Goal: Obtain resource: Obtain resource

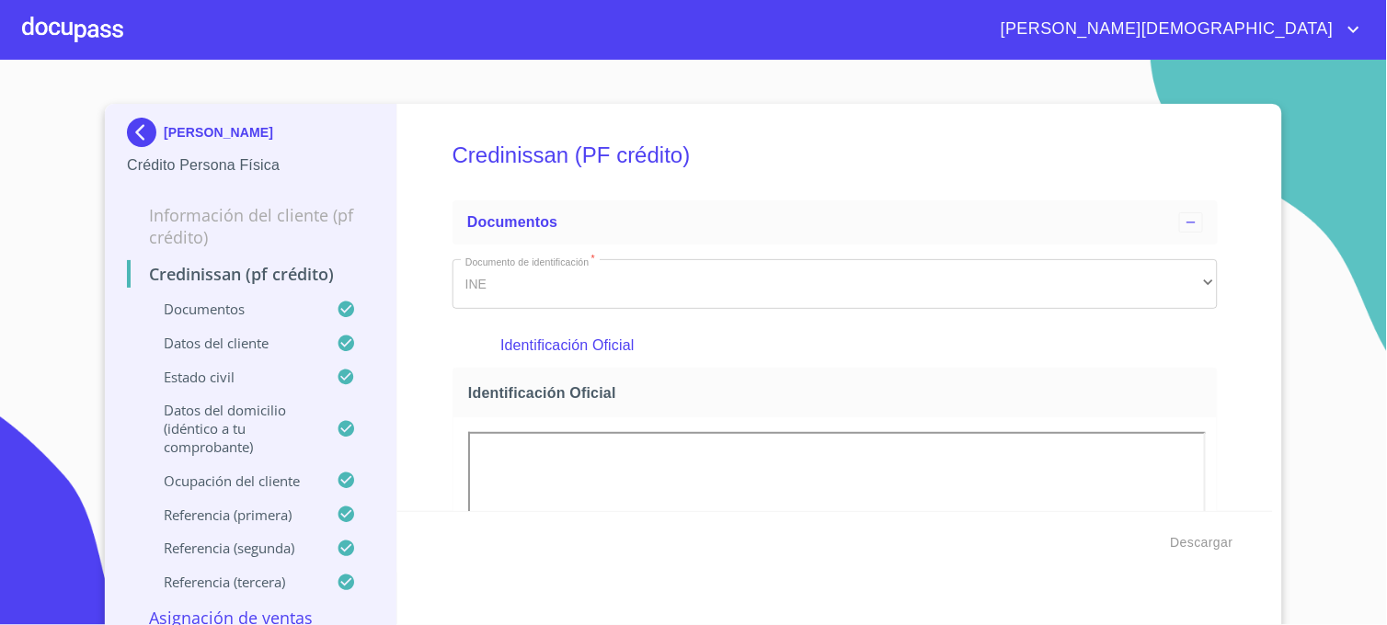
click at [131, 132] on img at bounding box center [145, 132] width 37 height 29
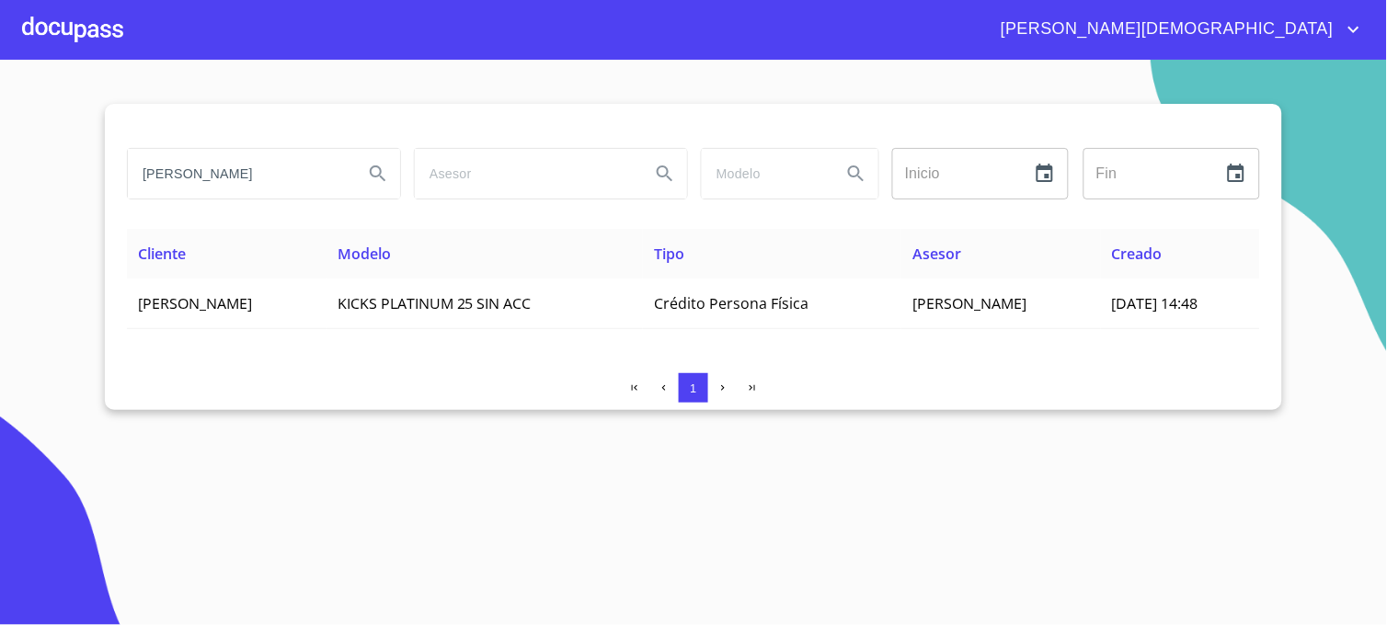
click at [386, 167] on icon "Search" at bounding box center [378, 174] width 22 height 22
drag, startPoint x: 322, startPoint y: 177, endPoint x: 120, endPoint y: 195, distance: 203.1
click at [120, 195] on div "[PERSON_NAME]" at bounding box center [263, 174] width 287 height 66
click at [243, 175] on input "[PERSON_NAME]" at bounding box center [238, 174] width 221 height 50
type input "[PERSON_NAME]"
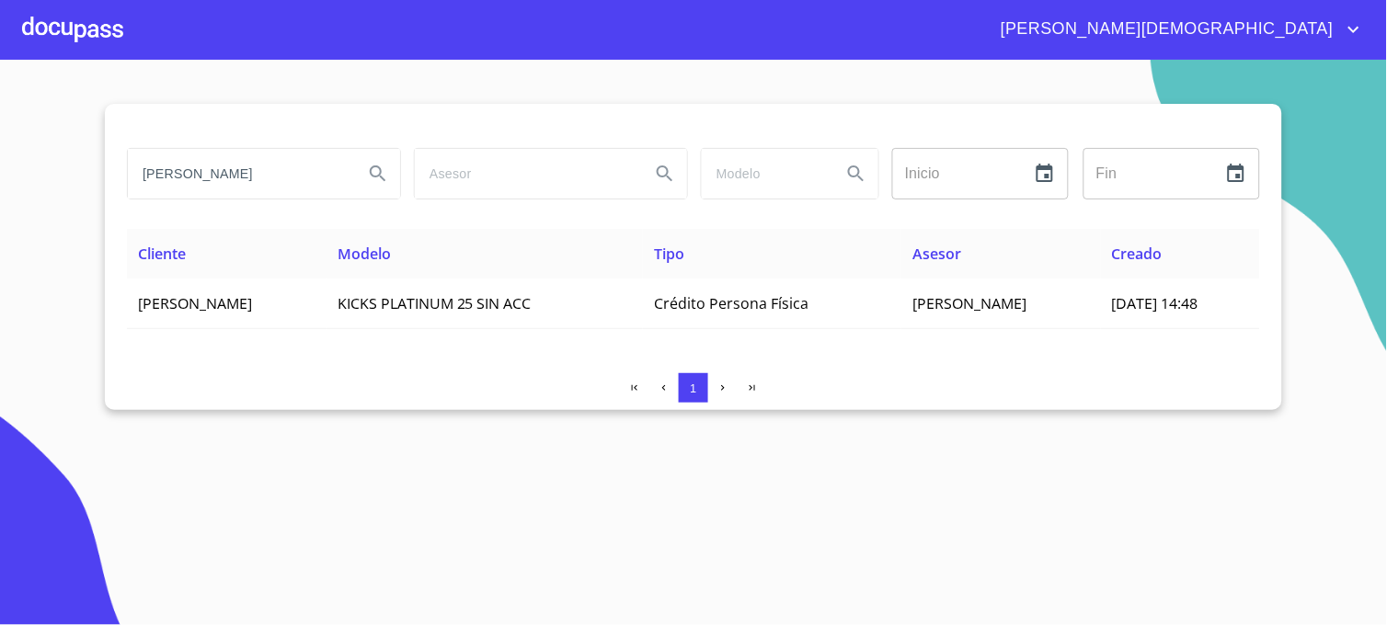
click at [380, 166] on icon "Search" at bounding box center [378, 174] width 22 height 22
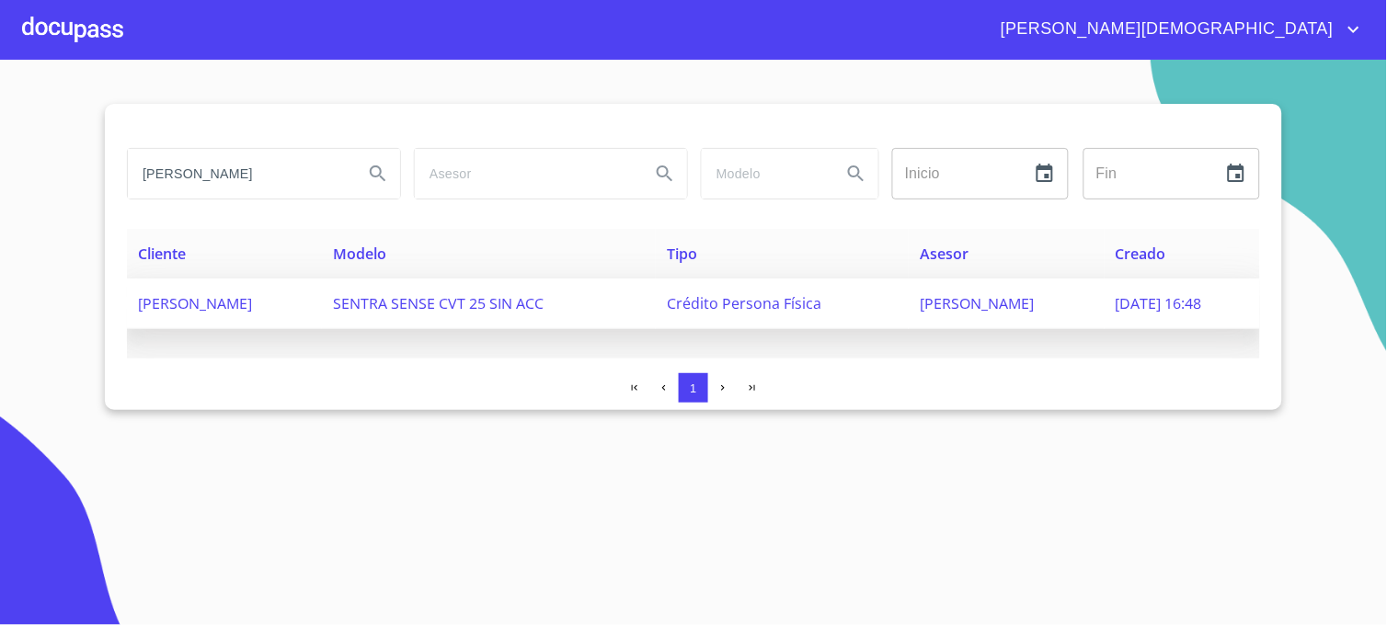
click at [945, 307] on span "[PERSON_NAME]" at bounding box center [977, 303] width 114 height 20
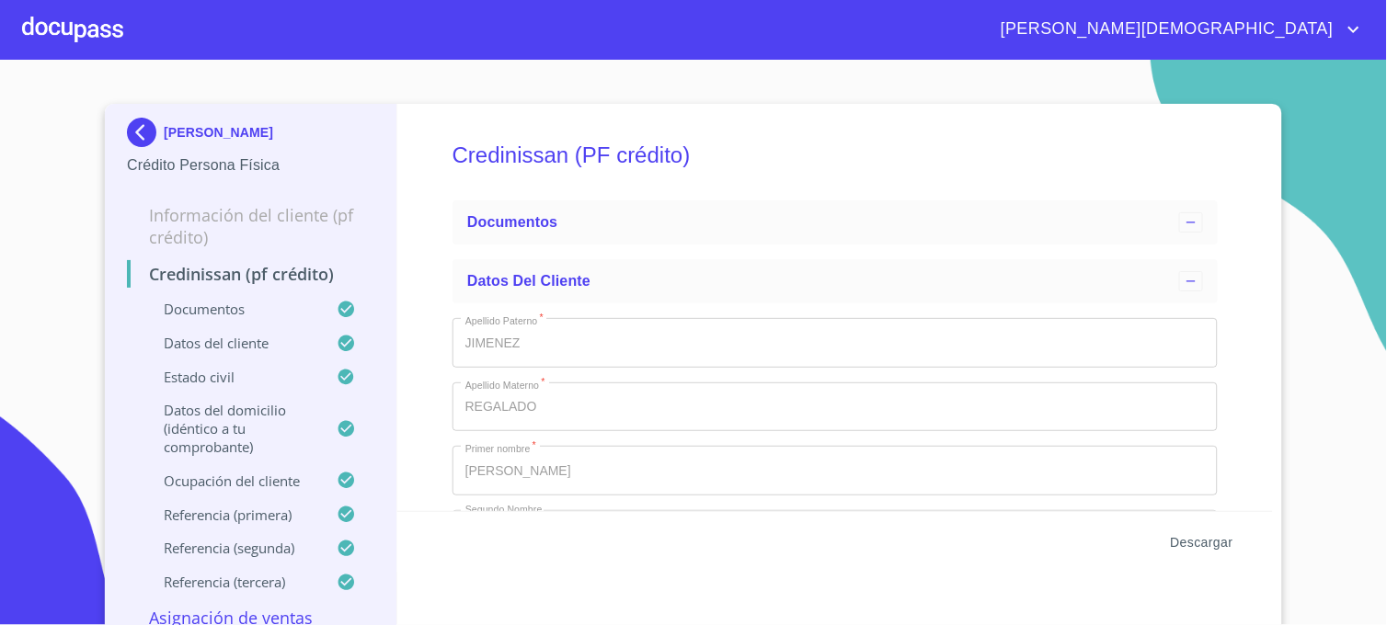
click at [1188, 544] on span "Descargar" at bounding box center [1202, 543] width 63 height 23
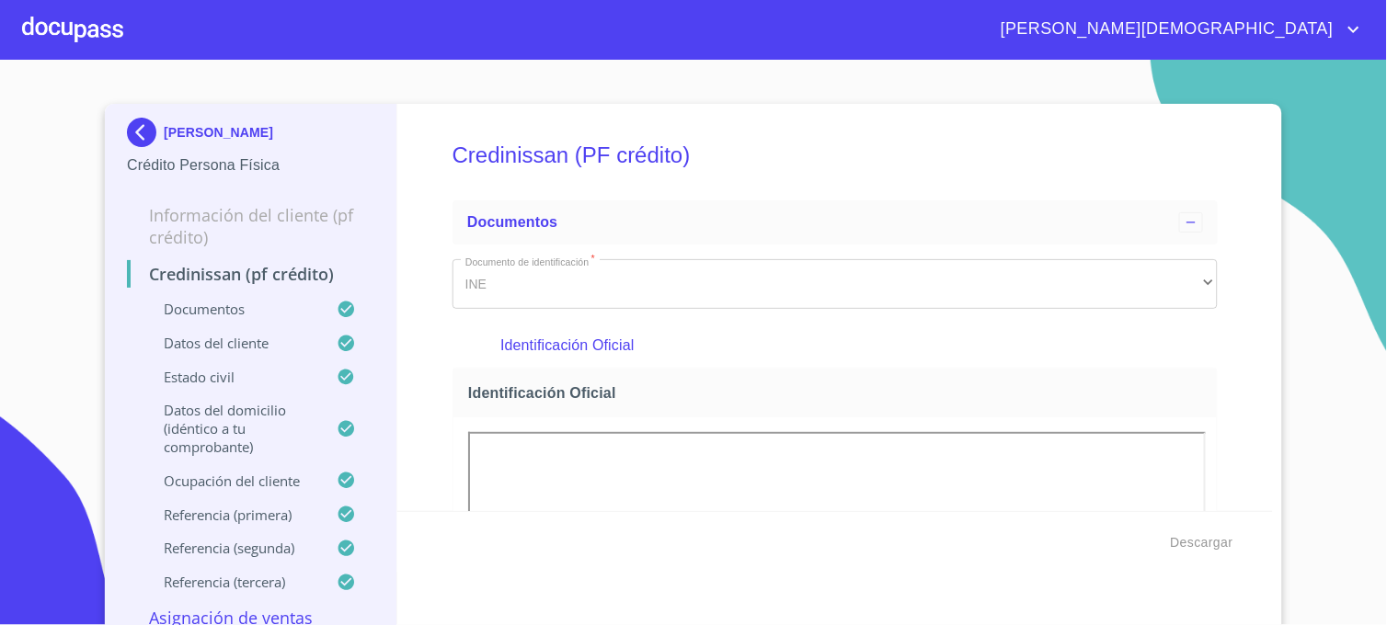
click at [142, 135] on img at bounding box center [145, 132] width 37 height 29
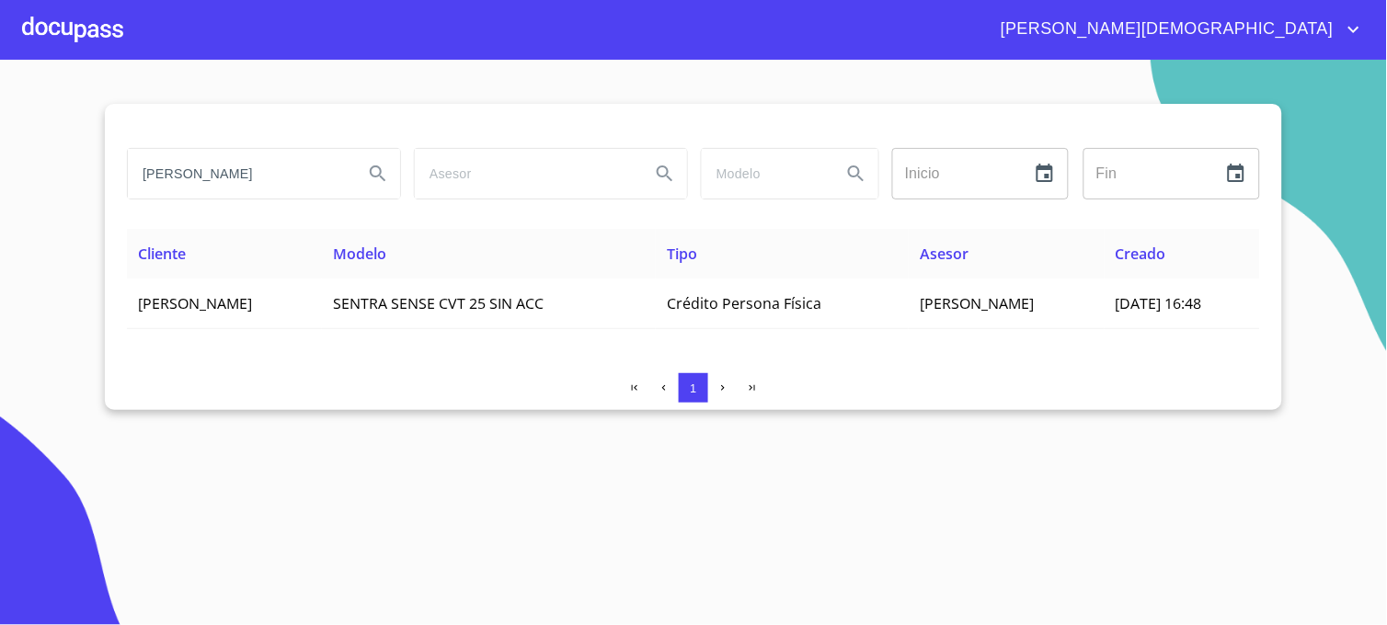
click at [296, 177] on input "[PERSON_NAME]" at bounding box center [238, 174] width 221 height 50
drag, startPoint x: 296, startPoint y: 177, endPoint x: 131, endPoint y: 180, distance: 165.6
click at [131, 180] on input "[PERSON_NAME]" at bounding box center [238, 174] width 221 height 50
type input "[PERSON_NAME]"
click at [389, 177] on icon "Search" at bounding box center [378, 174] width 22 height 22
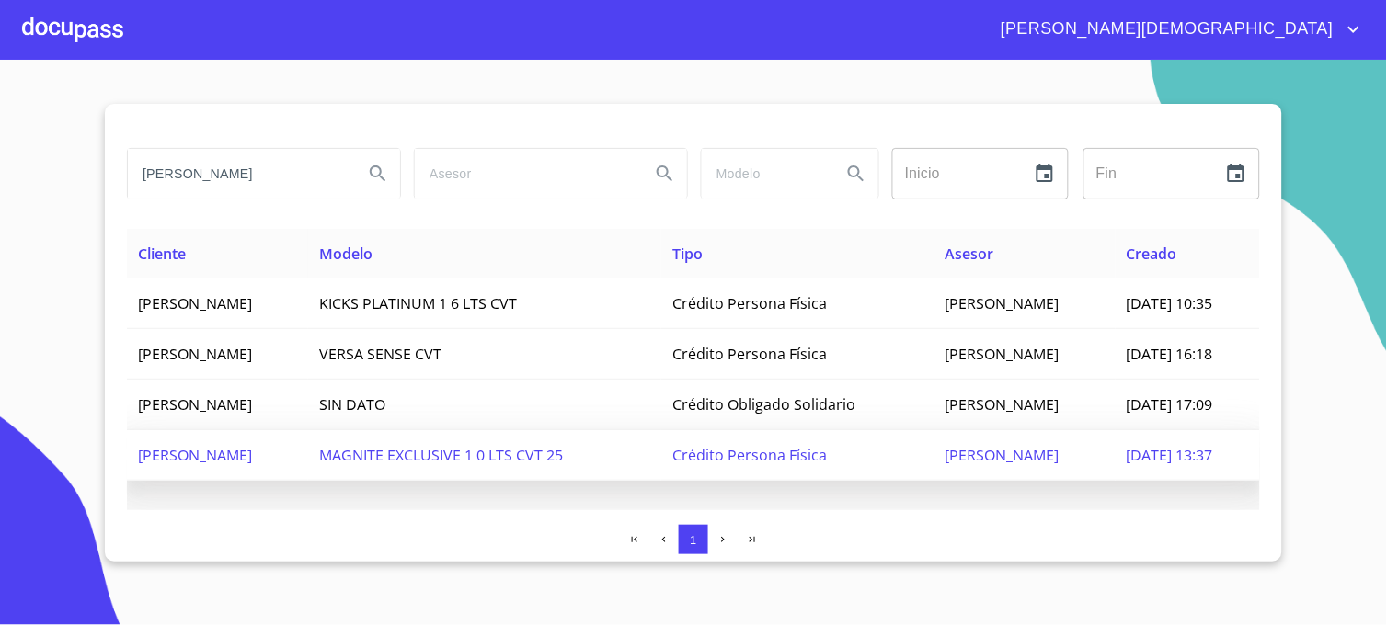
click at [1009, 456] on span "[PERSON_NAME]" at bounding box center [1002, 455] width 114 height 20
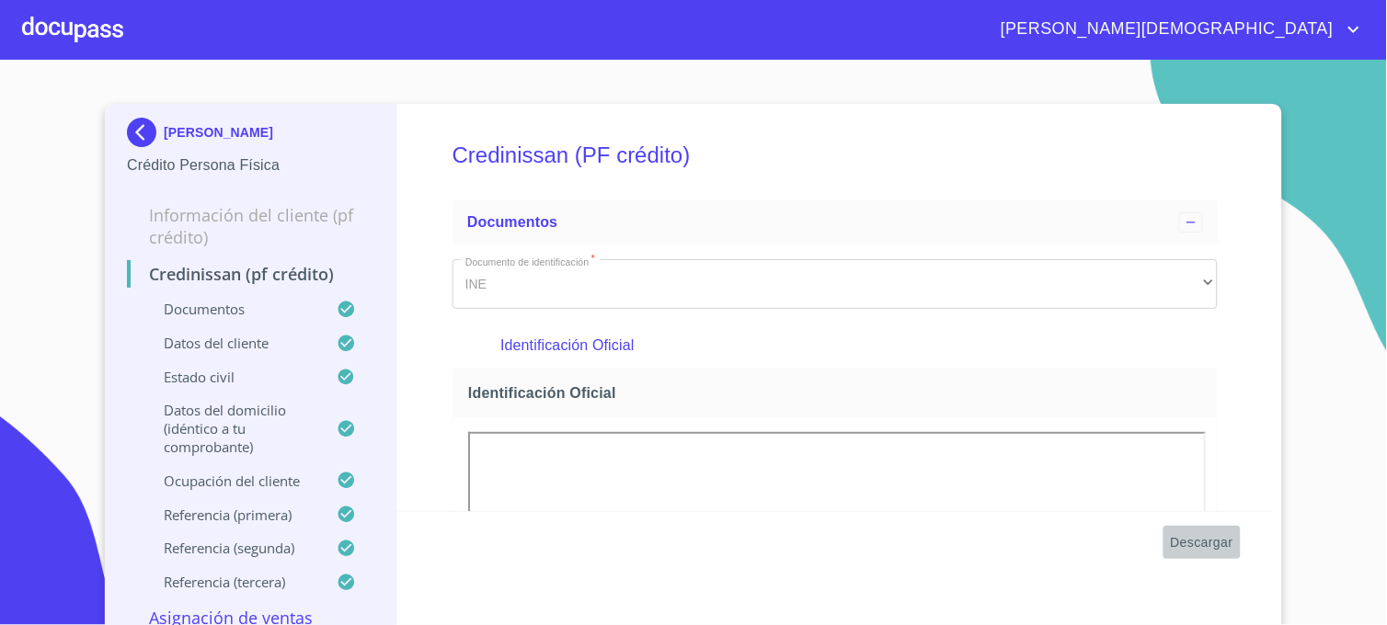
click at [1180, 535] on span "Descargar" at bounding box center [1202, 543] width 63 height 23
click at [127, 125] on img at bounding box center [145, 132] width 37 height 29
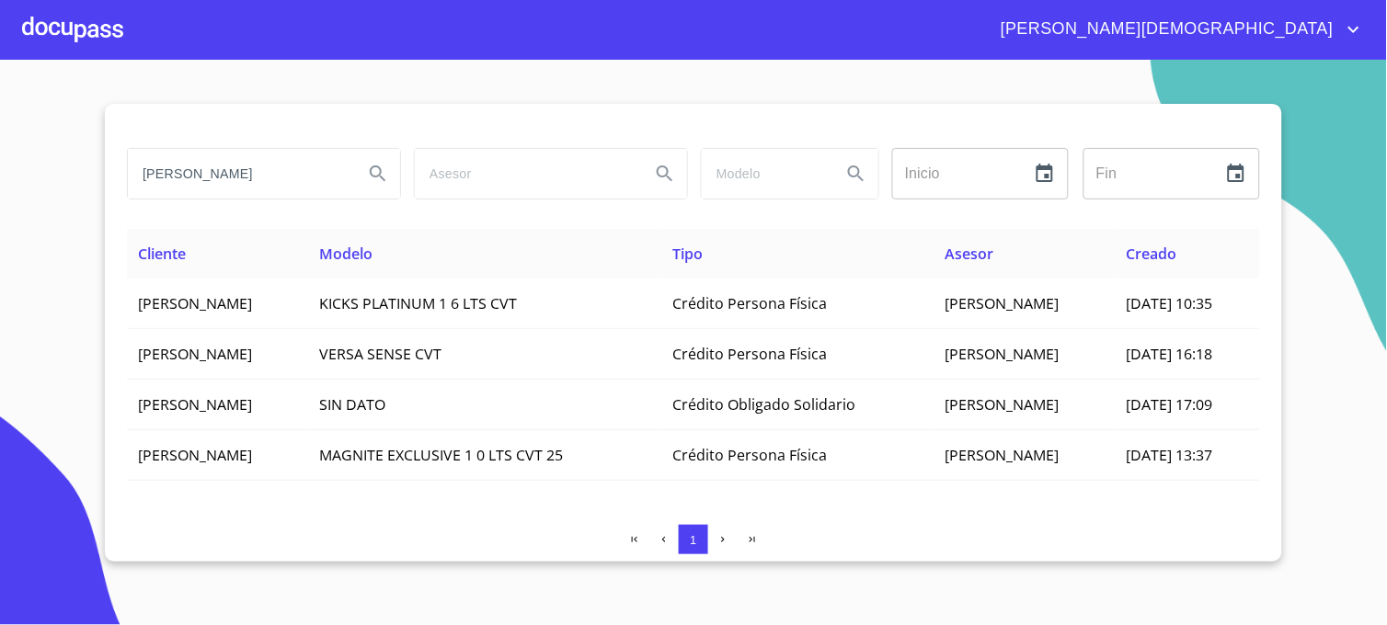
drag, startPoint x: 261, startPoint y: 175, endPoint x: 111, endPoint y: 175, distance: 149.9
click at [111, 175] on div "[PERSON_NAME] Inicio ​ Fin ​ Cliente Modelo Tipo Asesor Creado [PERSON_NAME] KI…" at bounding box center [693, 333] width 1177 height 458
type input "[PERSON_NAME]"
click at [390, 175] on button "Search" at bounding box center [378, 174] width 44 height 44
